Goal: Information Seeking & Learning: Learn about a topic

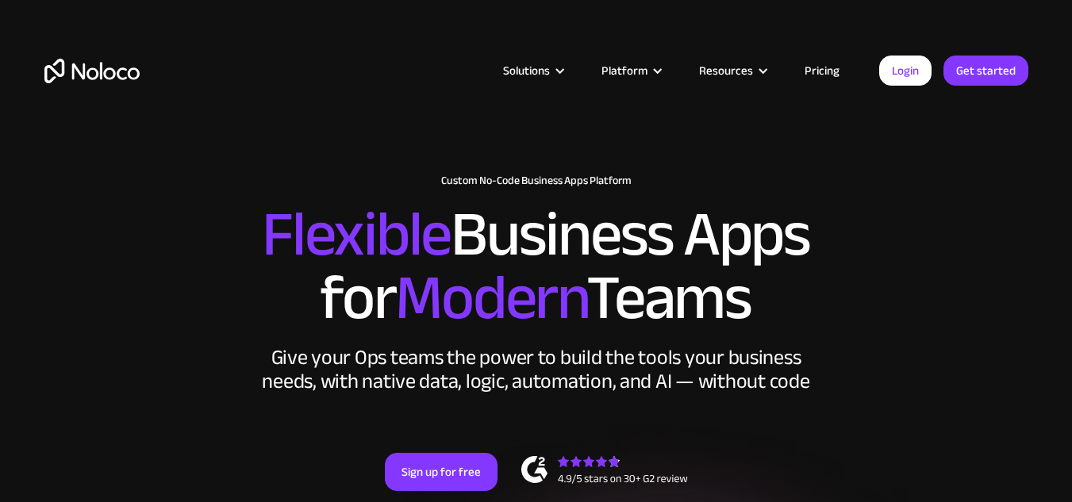
click at [813, 73] on link "Pricing" at bounding box center [822, 70] width 75 height 21
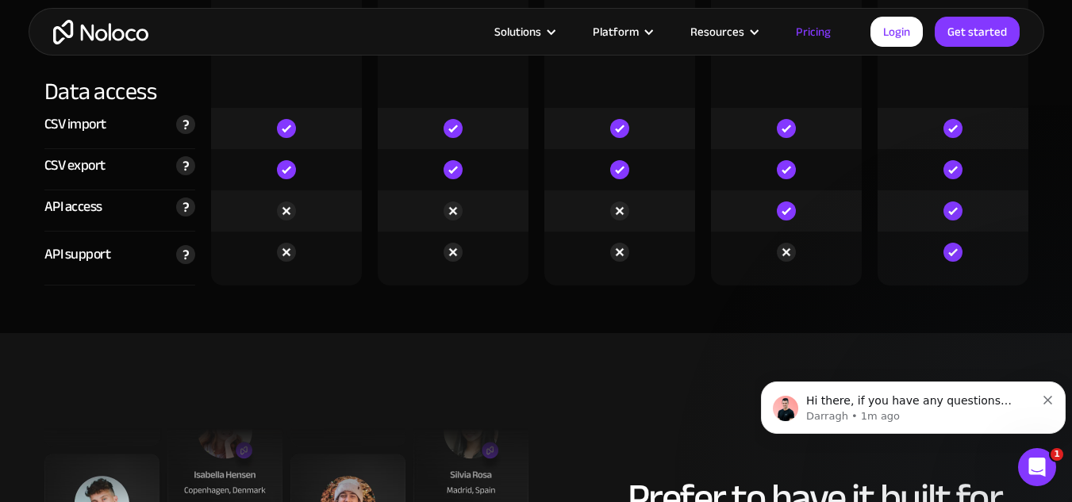
scroll to position [5470, 0]
